Goal: Transaction & Acquisition: Download file/media

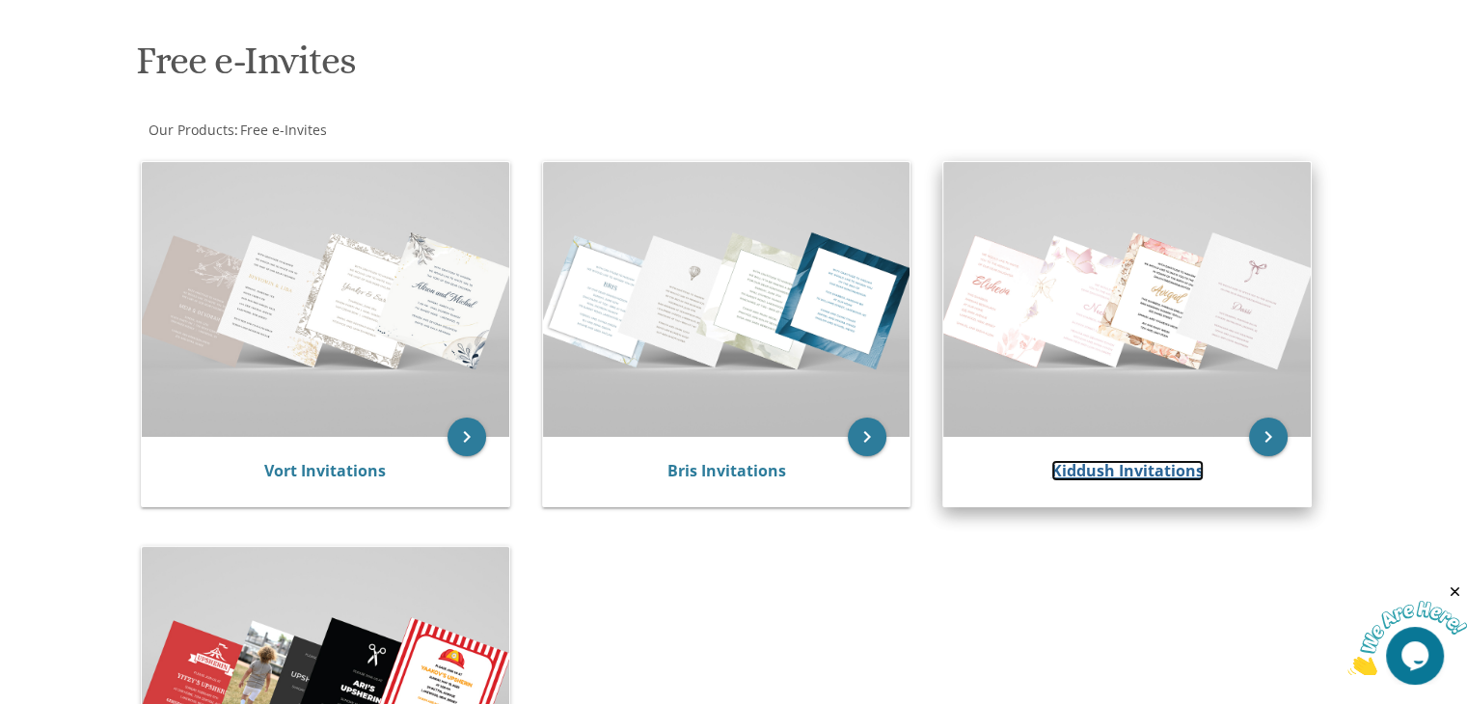
click at [1153, 470] on link "Kiddush Invitations" at bounding box center [1128, 470] width 152 height 21
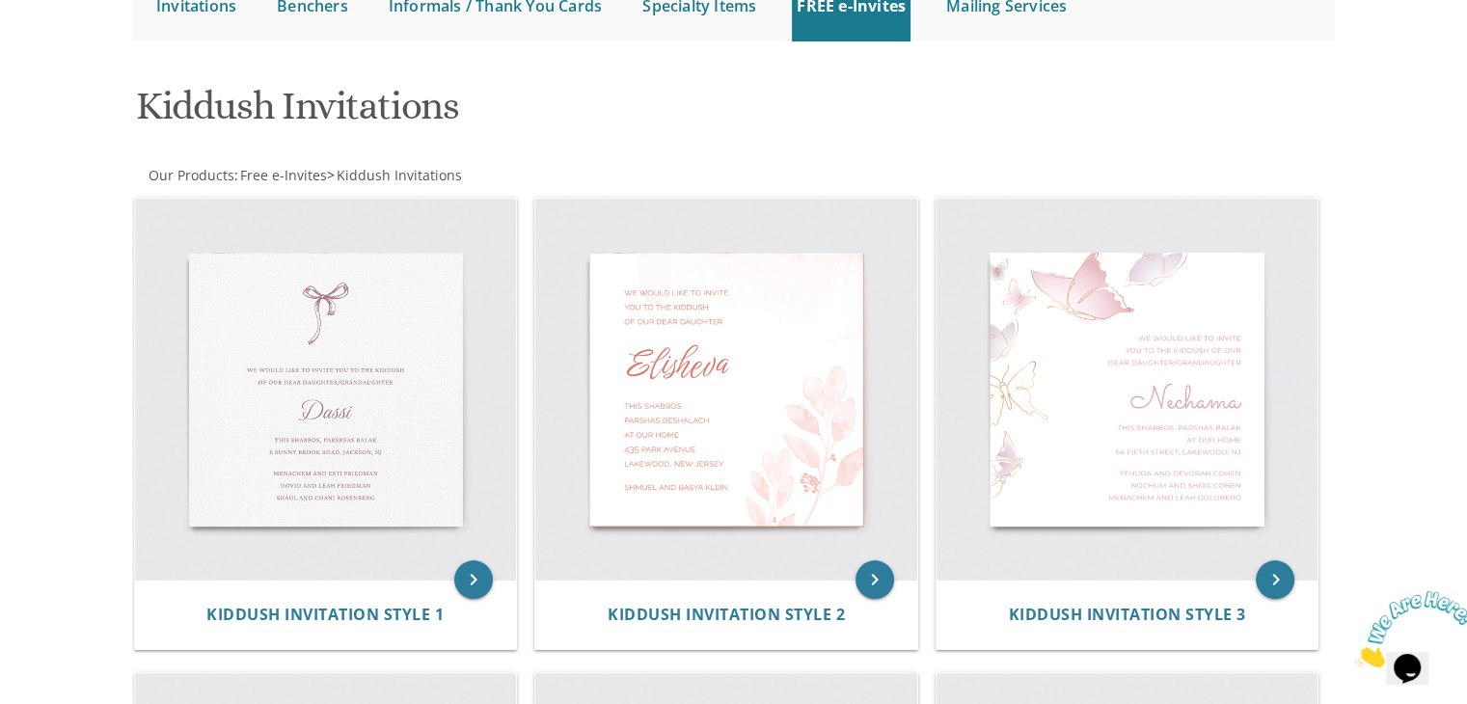
scroll to position [270, 0]
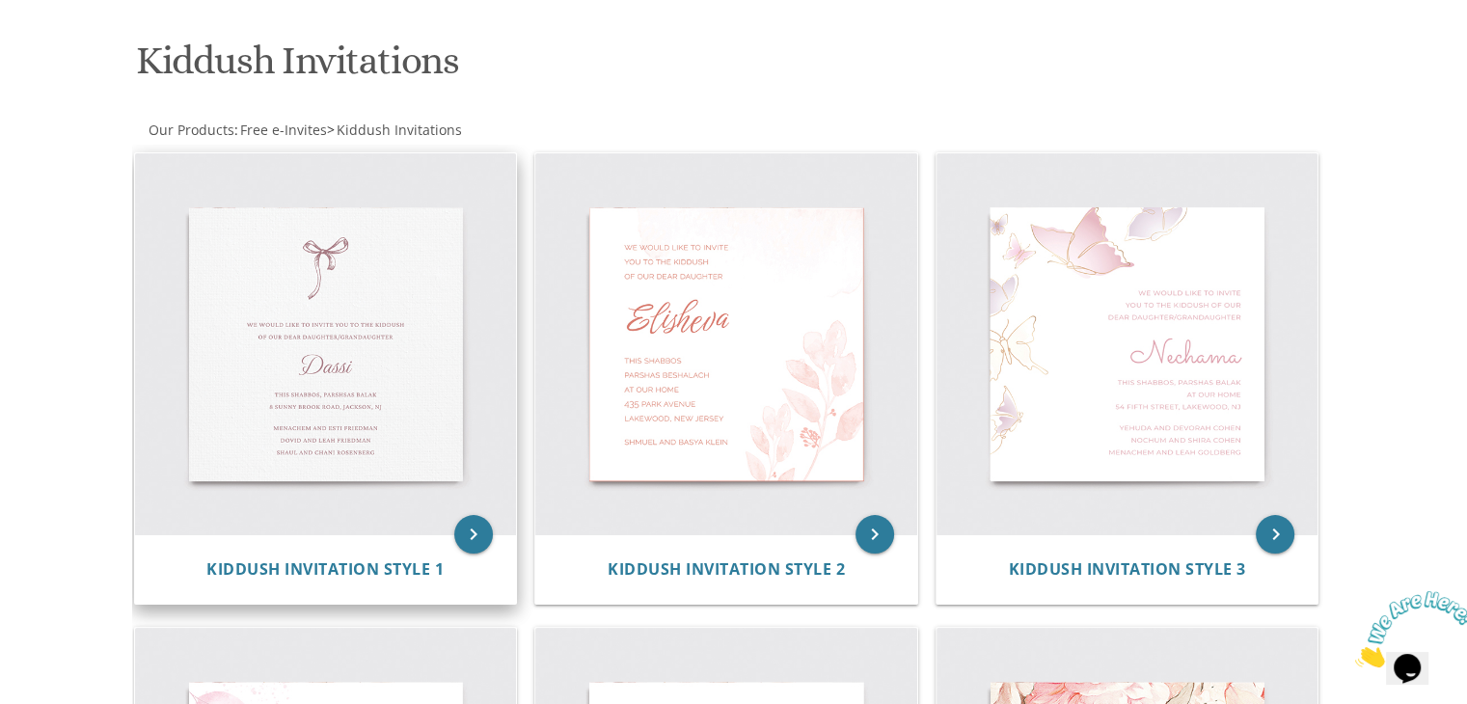
click at [313, 352] on img at bounding box center [326, 344] width 382 height 382
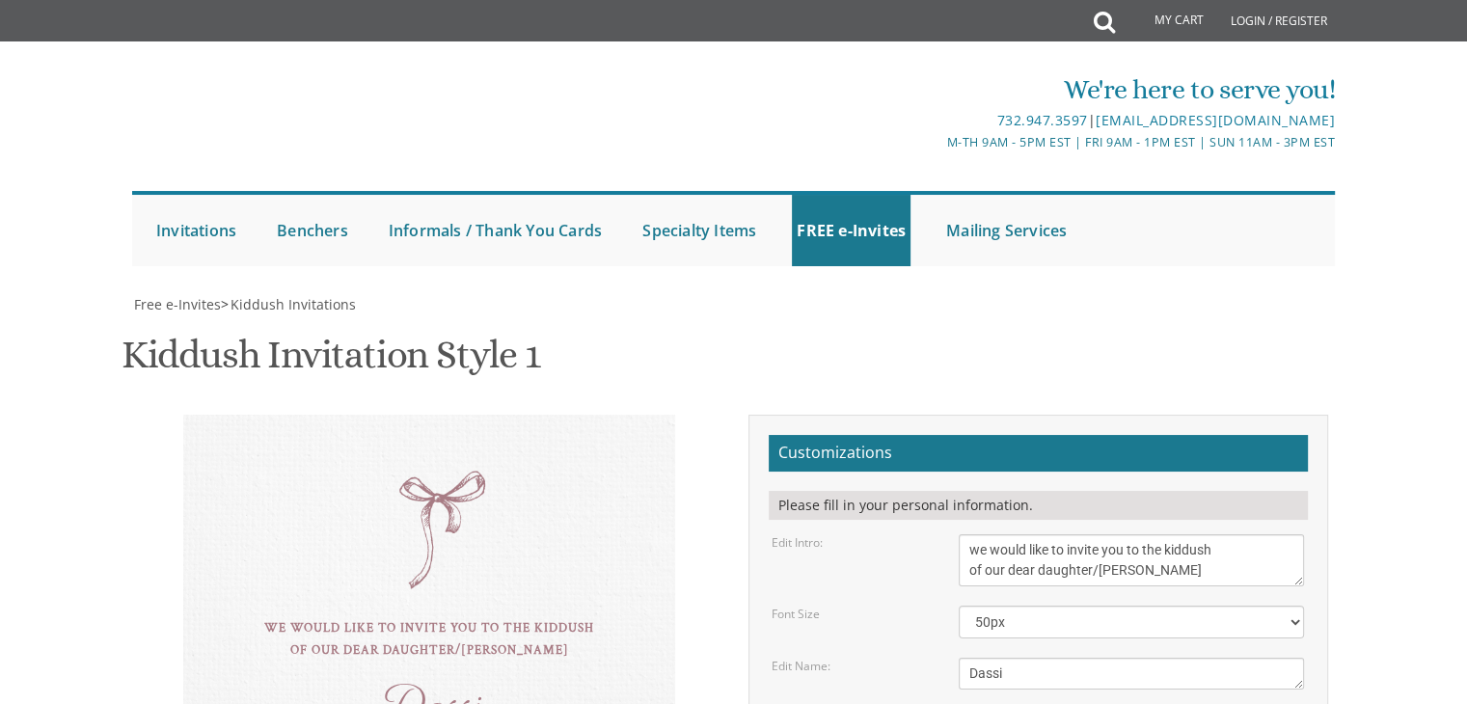
click at [1425, 152] on div "We're here to serve you! 732.947.3597 | invitations@bpprintgroup.com M-Th 9am -…" at bounding box center [733, 163] width 1467 height 225
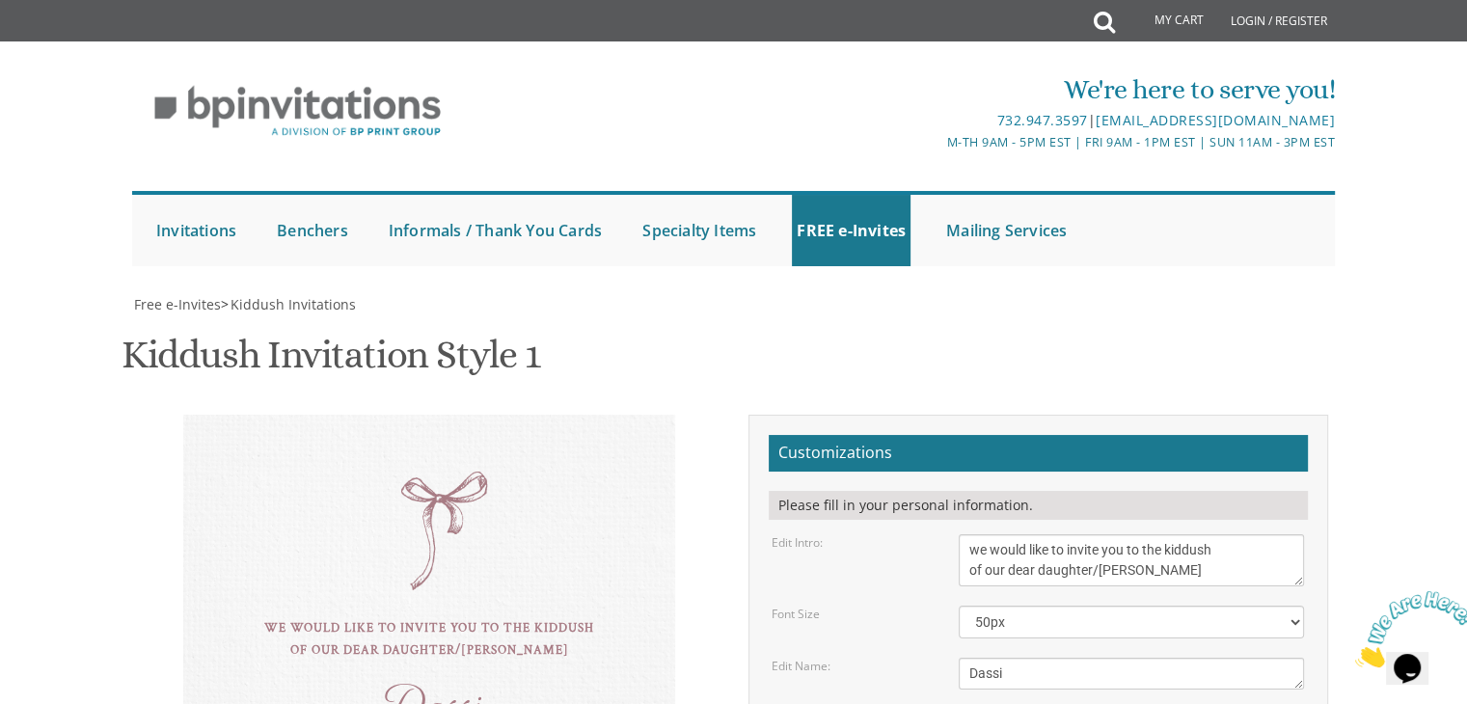
type textarea "this shabbos, parshas shoftim 17 shonny ct, lakewood, NJ"
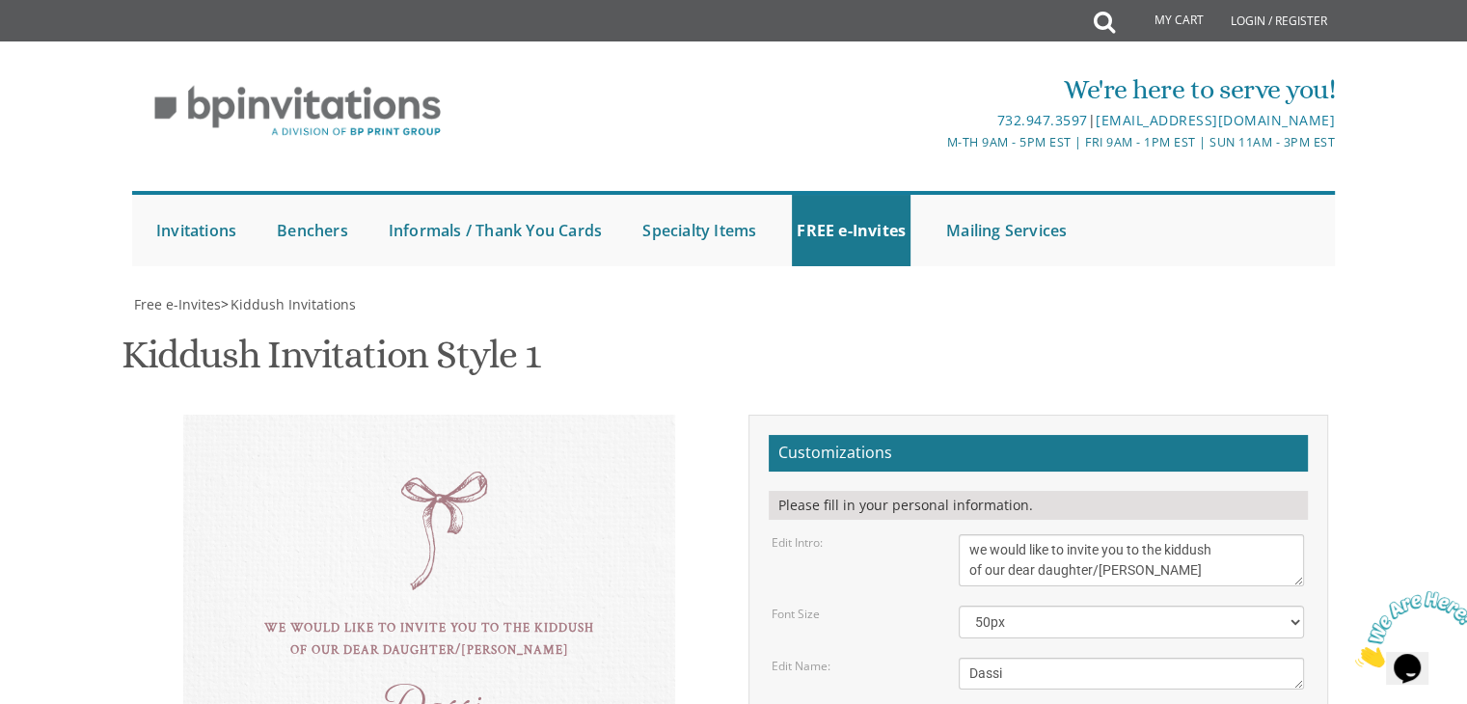
drag, startPoint x: 1118, startPoint y: 487, endPoint x: 961, endPoint y: 488, distance: 157.3
drag, startPoint x: 1148, startPoint y: 512, endPoint x: 971, endPoint y: 510, distance: 177.5
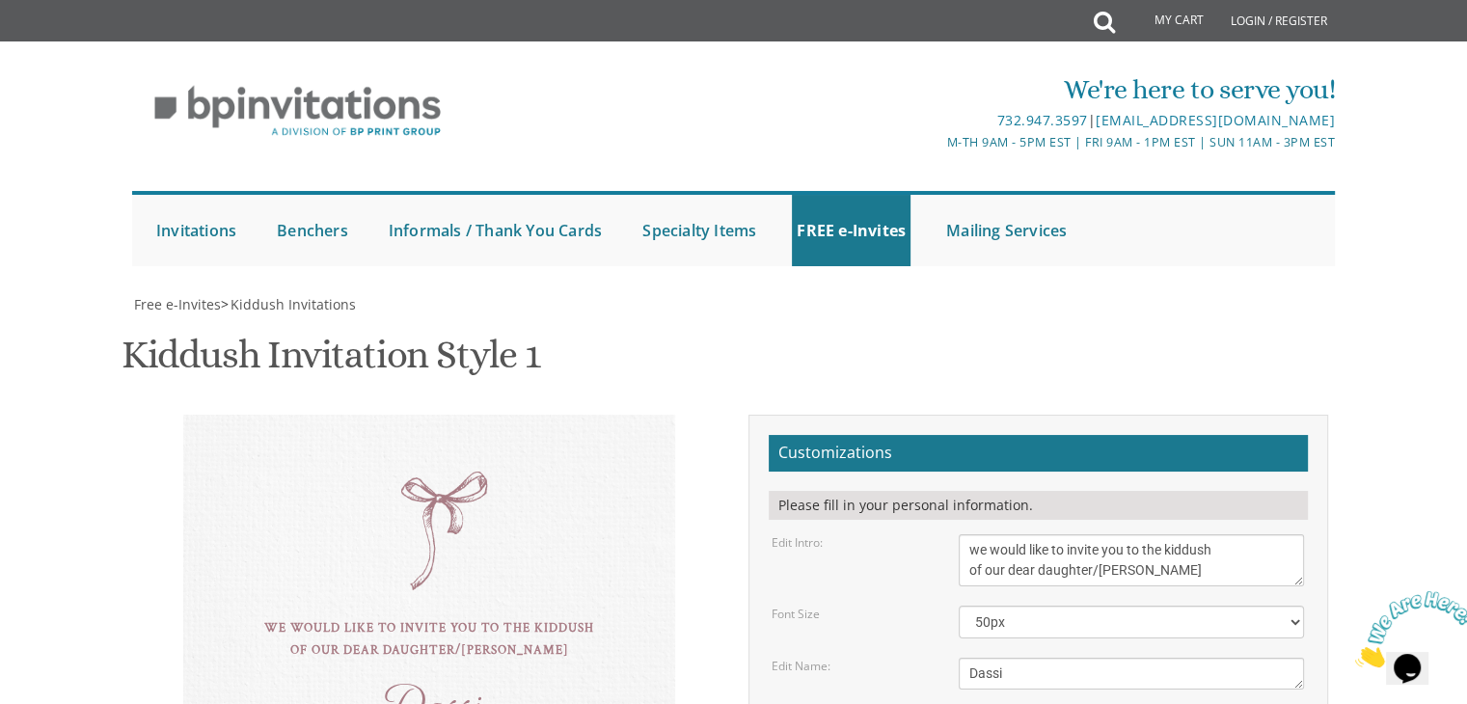
drag, startPoint x: 1123, startPoint y: 528, endPoint x: 968, endPoint y: 534, distance: 155.4
type textarea "mordy and tziporah schur moshe and esti schur moshe and chanie ritterman"
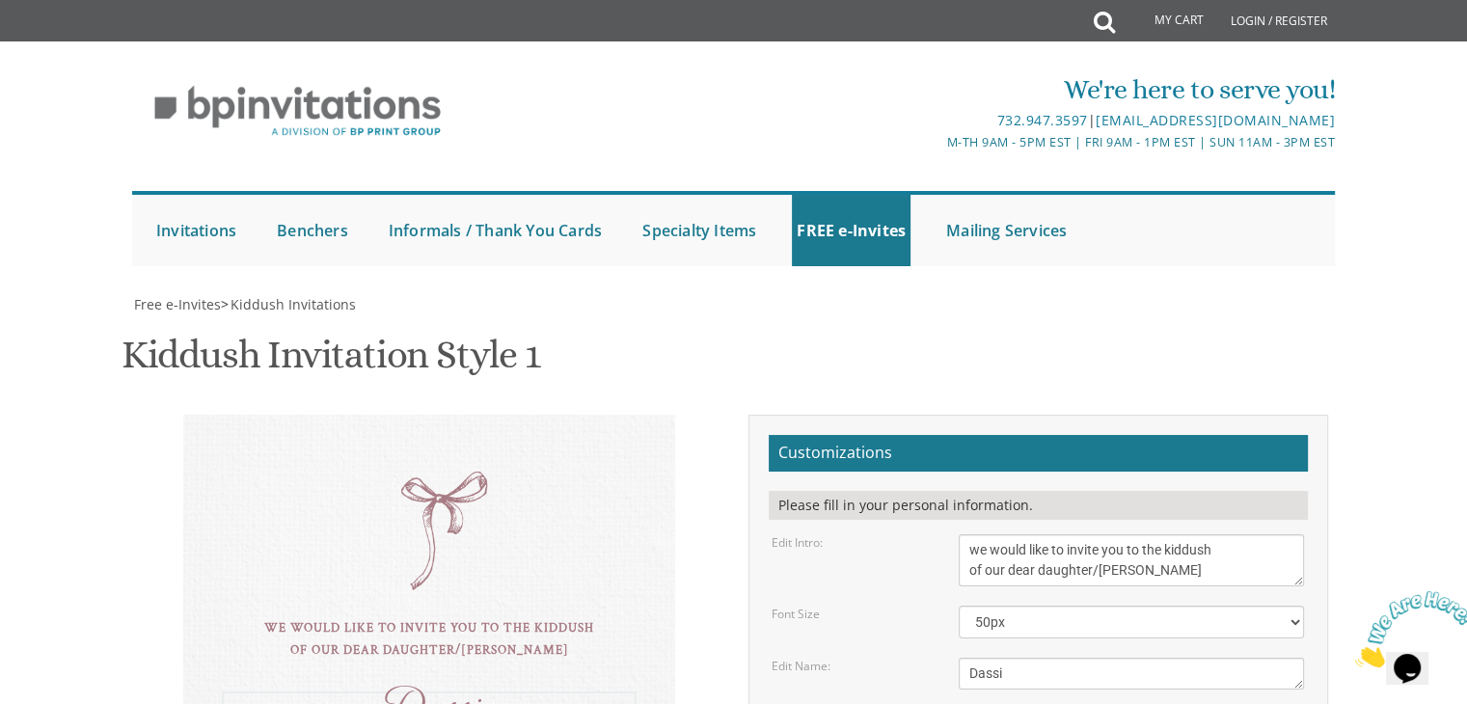
drag, startPoint x: 1008, startPoint y: 355, endPoint x: 959, endPoint y: 369, distance: 51.0
click at [959, 658] on textarea "Dassi" at bounding box center [1131, 674] width 345 height 32
type textarea "yehudis"
click at [1198, 534] on textarea "we would like to invite you to the kiddush of our dear daughter/grandaughter" at bounding box center [1131, 560] width 345 height 52
click at [969, 534] on textarea "we would like to invite you to the kiddush of our dear daughter/grandaughter" at bounding box center [1131, 560] width 345 height 52
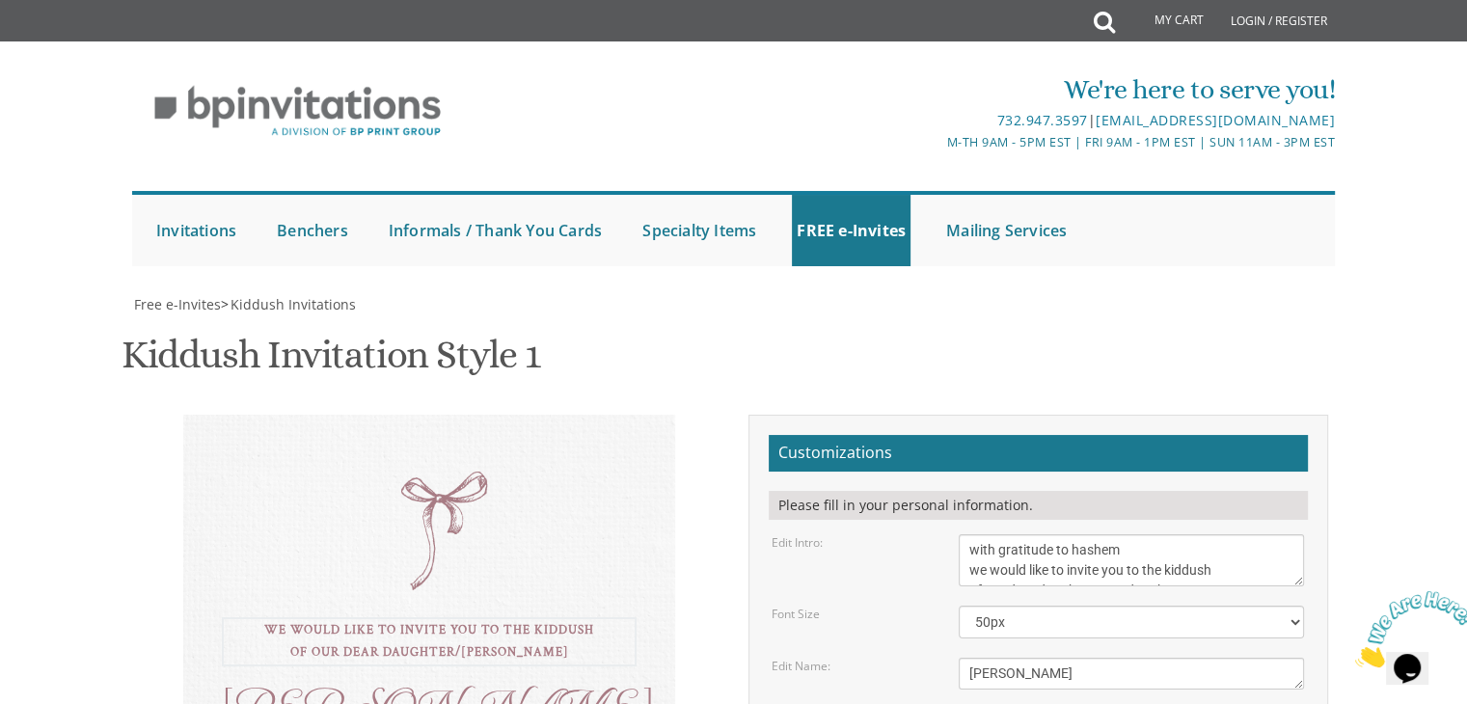
type textarea "with gratitude to hashem we would like to invite you to the kiddush of our dear…"
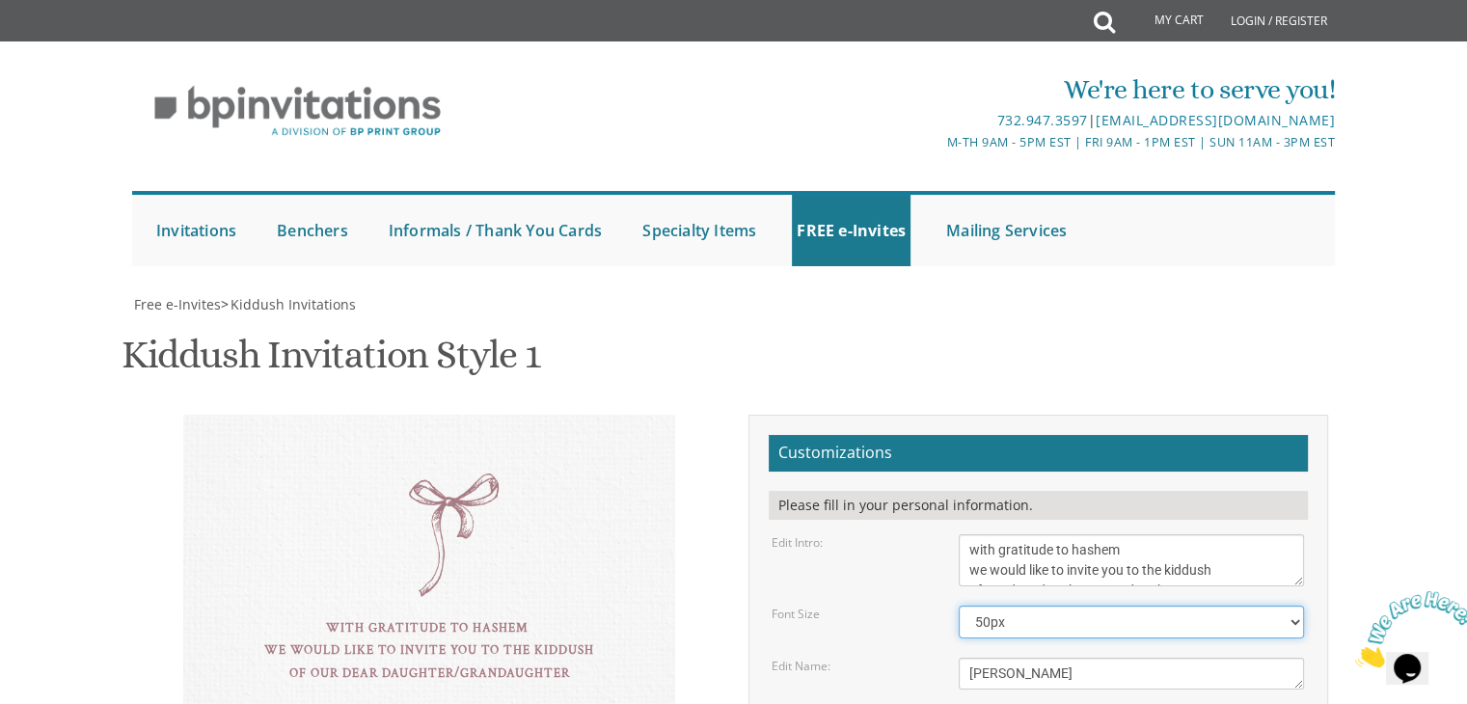
click at [1006, 606] on select "40px 50px 60px" at bounding box center [1131, 622] width 345 height 33
select select "60px"
click at [959, 606] on select "40px 50px 60px" at bounding box center [1131, 622] width 345 height 33
type textarea "mordy and tziporah schur moshe and esti schur moshe yonah and chanie ritterman"
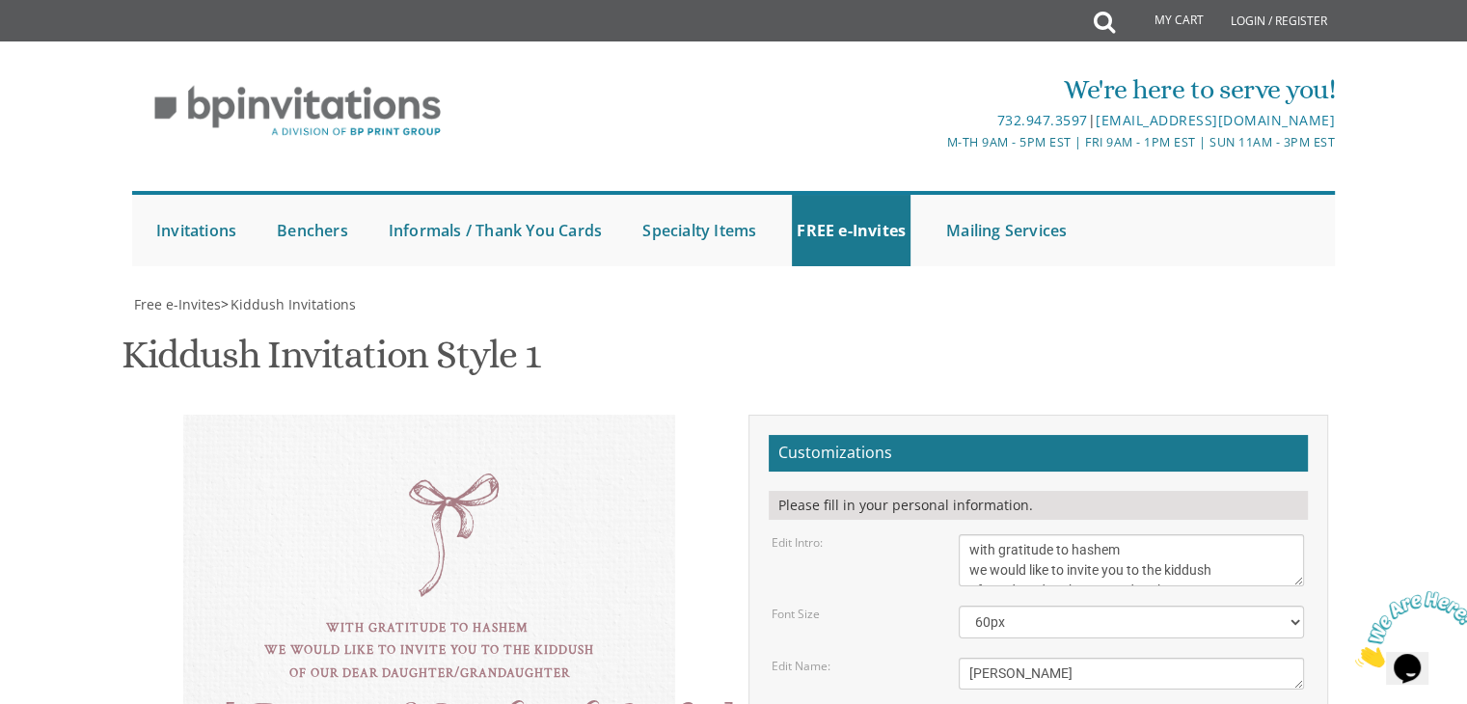
type input "tziporitt18@gmail.com"
